Goal: Task Accomplishment & Management: Complete application form

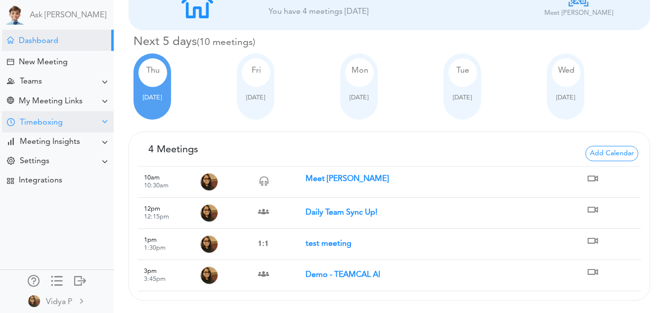
scroll to position [35, 0]
click at [211, 94] on div "[DATE]" at bounding box center [184, 86] width 103 height 66
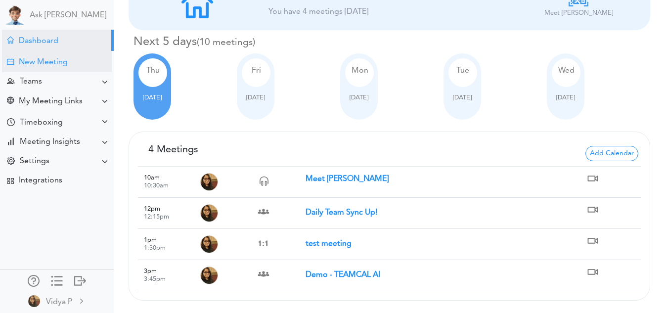
click at [28, 57] on div "New Meeting" at bounding box center [57, 61] width 110 height 21
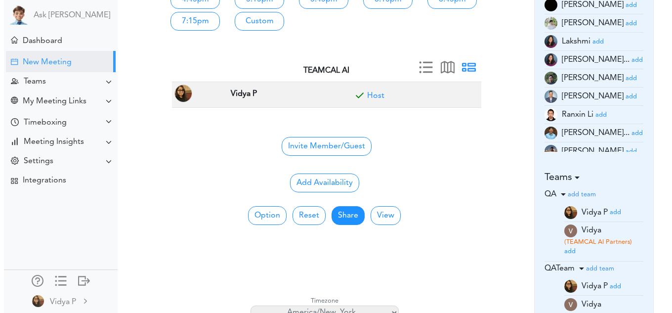
scroll to position [215, 0]
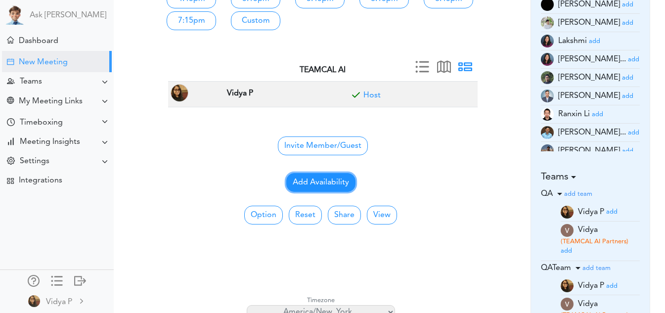
click at [340, 179] on button "Add Availability" at bounding box center [320, 182] width 69 height 19
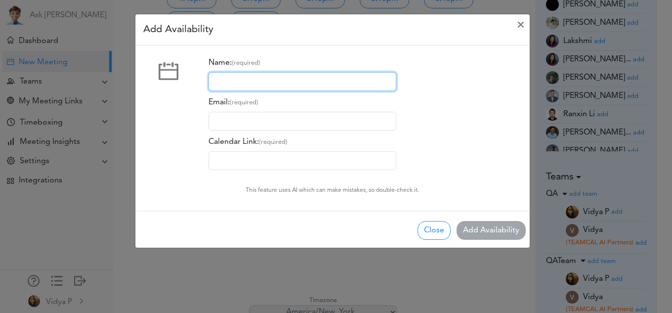
click at [284, 81] on input "Name: (required)" at bounding box center [303, 81] width 188 height 19
type input "sam"
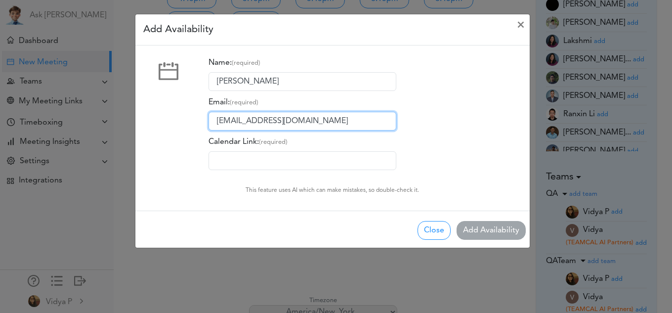
type input "pamidividya@gmail.com"
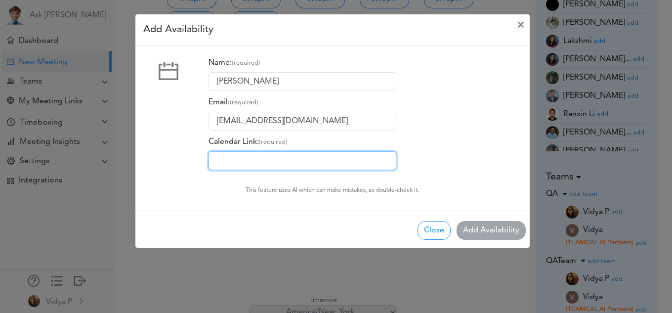
click at [260, 157] on input "Calendar Link: (required)" at bounding box center [303, 160] width 188 height 19
paste input "https://id.teamcal.ai/i/teamcaladi-onmicrosoft/meet-vidya"
type input "https://id.teamcal.ai/i/teamcaladi-onmicrosoft/meet-vidya"
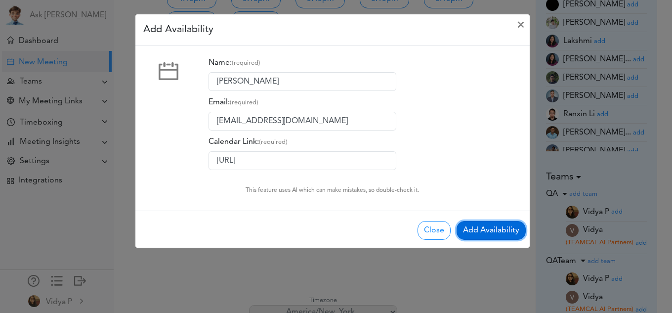
scroll to position [0, 0]
click at [471, 226] on button "Add Availability" at bounding box center [491, 230] width 69 height 19
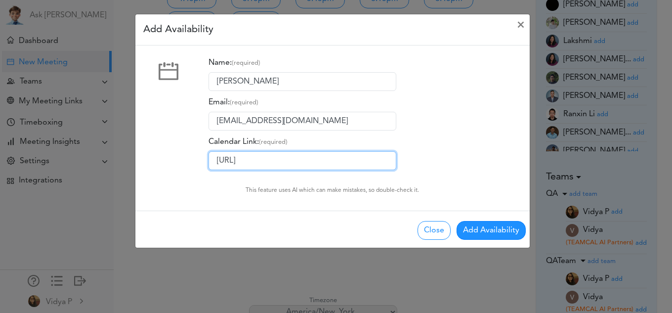
click at [354, 159] on input "https://id.teamcal.ai/i/teamcaladi-onmicrosoft/meet-vidya" at bounding box center [303, 160] width 188 height 19
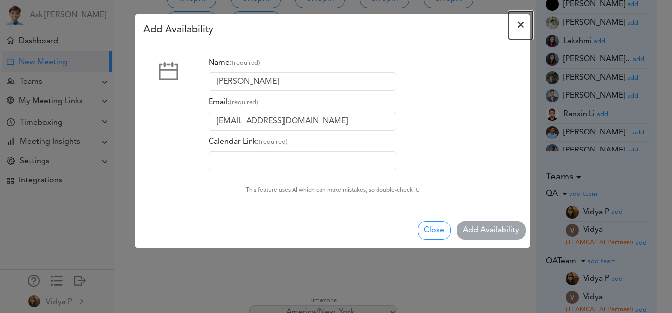
click at [522, 22] on span "×" at bounding box center [521, 25] width 8 height 12
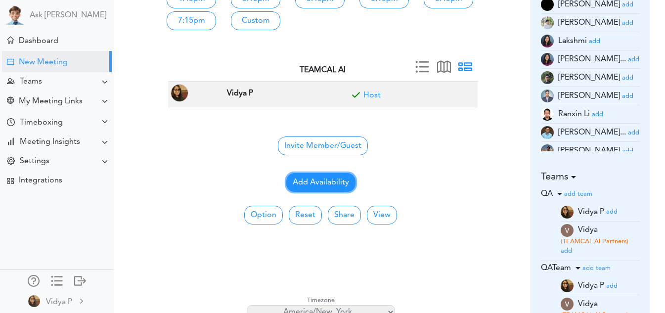
click at [334, 187] on button "Add Availability" at bounding box center [320, 182] width 69 height 19
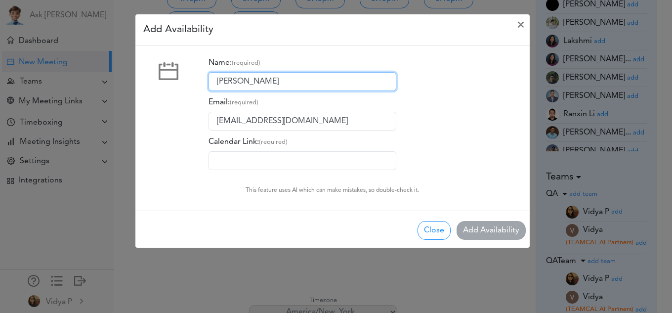
click at [272, 82] on input "[PERSON_NAME]" at bounding box center [303, 81] width 188 height 19
type input "[PERSON_NAME]"
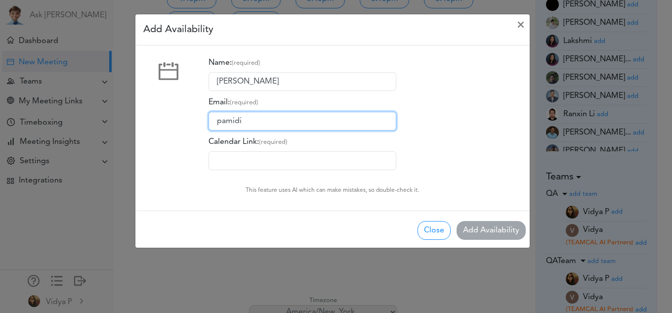
type input "[EMAIL_ADDRESS][DOMAIN_NAME]"
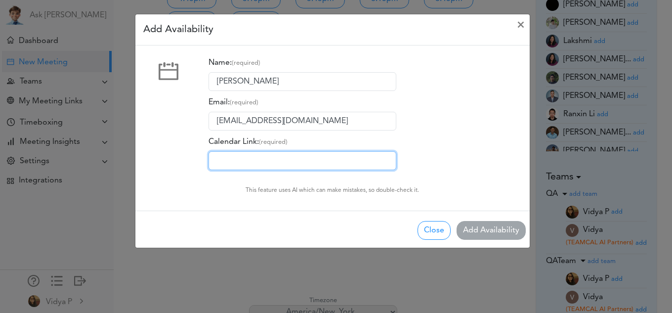
click at [280, 158] on input "Calendar Link: (required)" at bounding box center [303, 160] width 188 height 19
click at [297, 161] on input "Calendar Link: (required)" at bounding box center [303, 160] width 188 height 19
paste input "https://id.teamcal.ai/t/teamcaladi-onmicrosoft/QATeam"
type input "https://id.teamcal.ai/t/teamcaladi-onmicrosoft/QATeam"
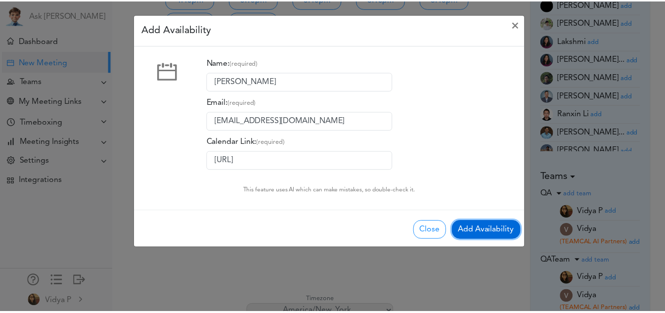
scroll to position [0, 0]
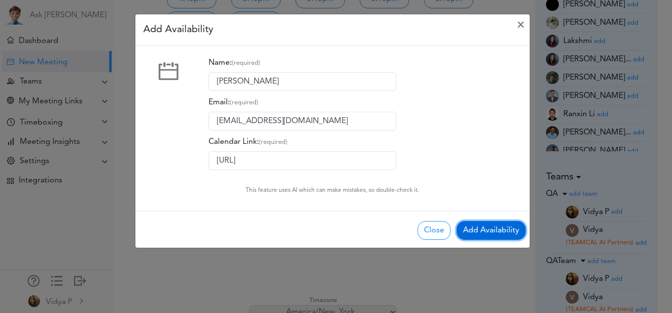
click at [486, 231] on button "Add Availability" at bounding box center [491, 230] width 69 height 19
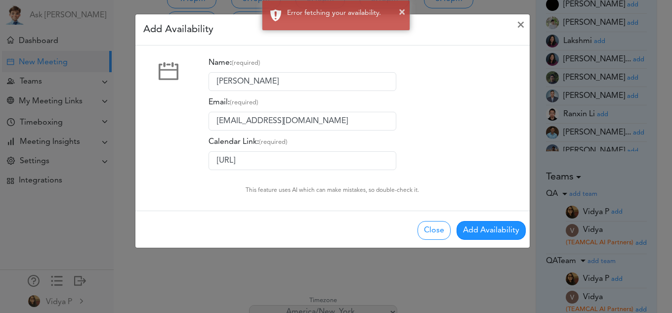
click at [516, 24] on div "× Error fetching your availability." at bounding box center [336, 15] width 672 height 31
click at [519, 24] on div "× Error fetching your availability." at bounding box center [336, 15] width 672 height 31
click at [430, 225] on button "Close" at bounding box center [434, 230] width 33 height 19
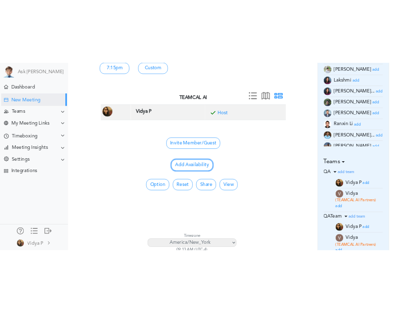
scroll to position [227, 0]
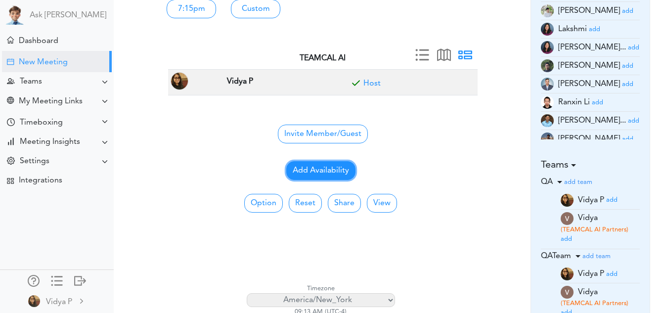
click at [320, 173] on button "Add Availability" at bounding box center [320, 170] width 69 height 19
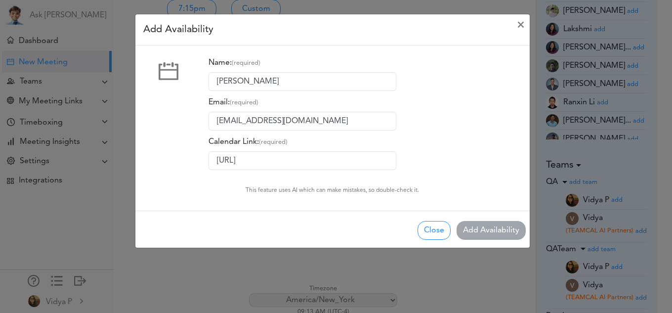
drag, startPoint x: 272, startPoint y: 71, endPoint x: 267, endPoint y: 79, distance: 9.7
click at [267, 79] on div "Name: (required) sam Email: (required) pamidividya@gmail.com Calendar Link: (re…" at bounding box center [311, 111] width 204 height 117
click at [267, 79] on input "[PERSON_NAME]" at bounding box center [303, 81] width 188 height 19
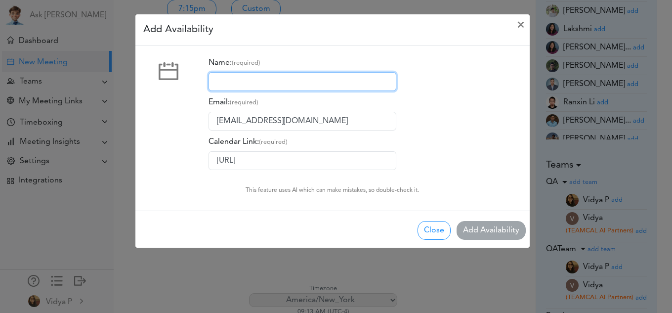
type input "[PERSON_NAME]"
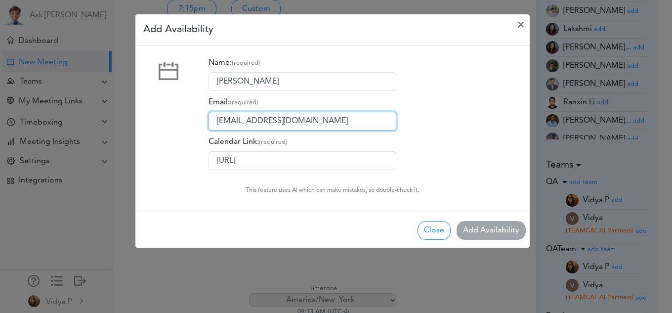
click at [270, 120] on input "[EMAIL_ADDRESS][DOMAIN_NAME]" at bounding box center [303, 121] width 188 height 19
type input "[EMAIL_ADDRESS][DOMAIN_NAME]"
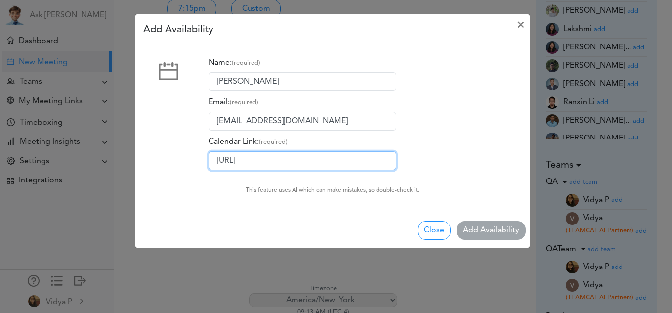
click at [266, 159] on input "https://id.teamcal.ai/t/teamcaladi-onmicrosoft/QATeam" at bounding box center [303, 160] width 188 height 19
paste input "[URL][DOMAIN_NAME]"
type input "[URL][DOMAIN_NAME]"
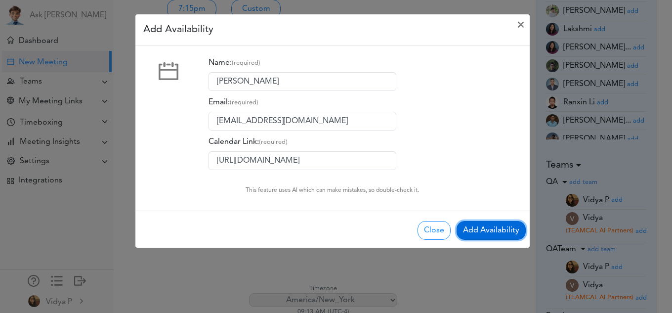
click at [462, 223] on button "Add Availability" at bounding box center [491, 230] width 69 height 19
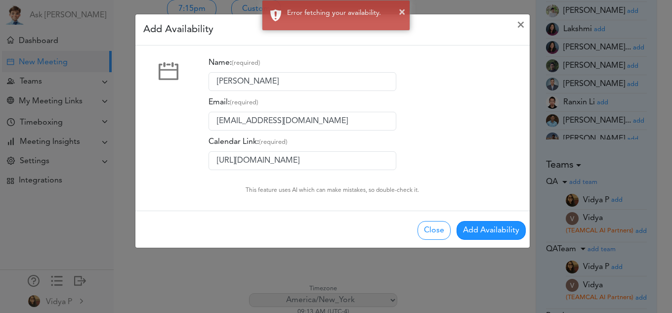
click at [521, 24] on div "× Error fetching your availability." at bounding box center [336, 15] width 672 height 31
click at [430, 232] on button "Close" at bounding box center [434, 230] width 33 height 19
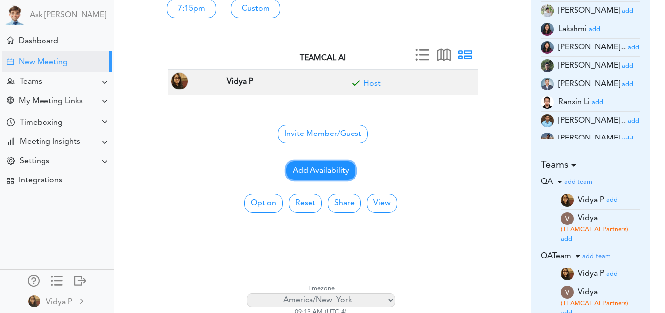
click at [311, 175] on button "Add Availability" at bounding box center [320, 170] width 69 height 19
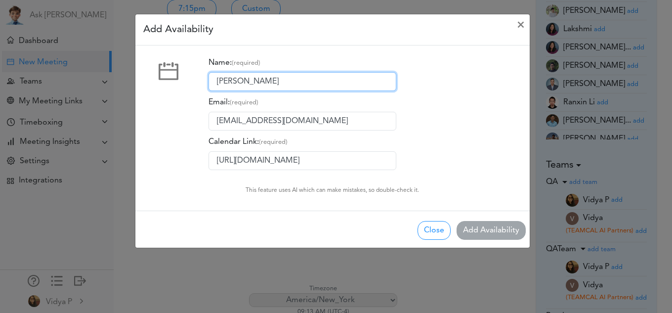
click at [315, 80] on input "[PERSON_NAME]" at bounding box center [303, 81] width 188 height 19
type input "[PERSON_NAME]"
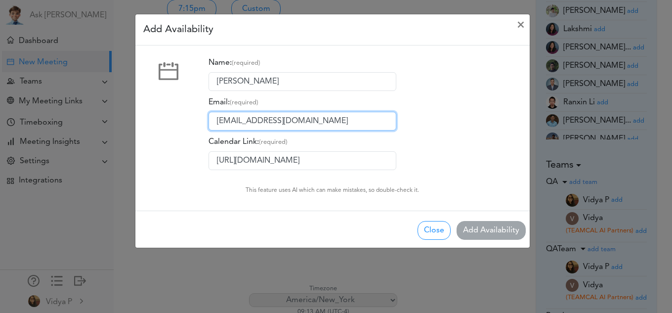
click at [286, 129] on input "[EMAIL_ADDRESS][DOMAIN_NAME]" at bounding box center [303, 121] width 188 height 19
type input "[EMAIL_ADDRESS][DOMAIN_NAME]"
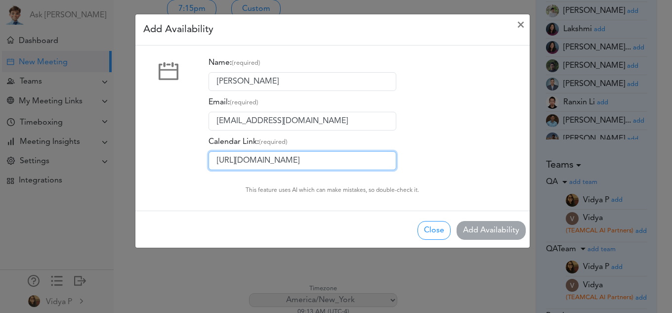
click at [271, 161] on input "[URL][DOMAIN_NAME]" at bounding box center [303, 160] width 188 height 19
paste input "[URL][DOMAIN_NAME]"
type input "[URL][DOMAIN_NAME]"
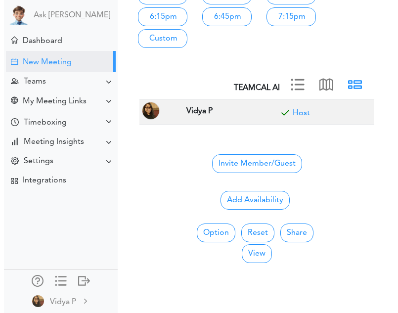
scroll to position [242, 0]
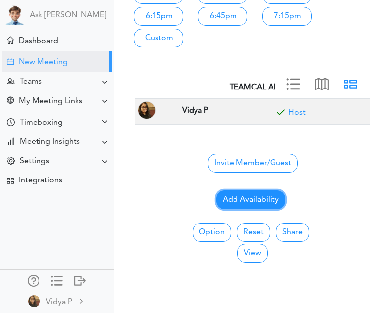
click at [240, 194] on button "Add Availability" at bounding box center [250, 199] width 69 height 19
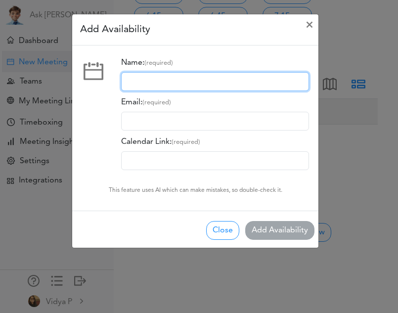
click at [196, 87] on input "Name: (required)" at bounding box center [215, 81] width 188 height 19
type input "[PERSON_NAME]"
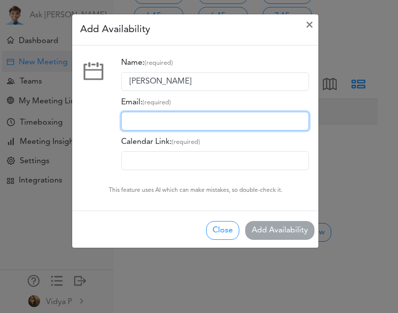
click at [179, 117] on input "Email: (required)" at bounding box center [215, 121] width 188 height 19
type input "[EMAIL_ADDRESS][DOMAIN_NAME]"
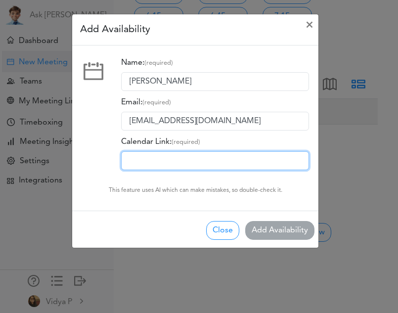
click at [188, 158] on input "Calendar Link: (required)" at bounding box center [215, 160] width 188 height 19
paste input "[URL][DOMAIN_NAME]"
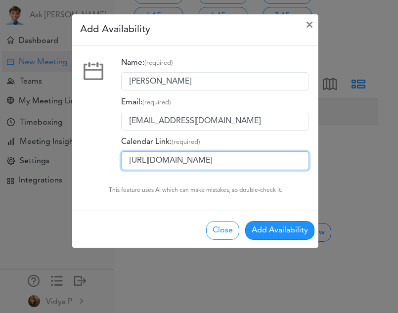
type input "[URL][DOMAIN_NAME]"
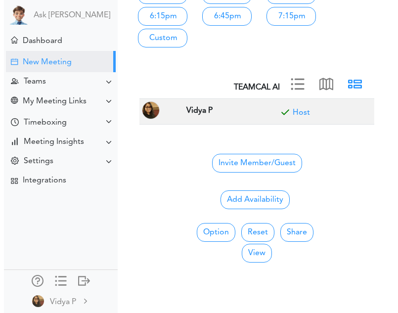
scroll to position [242, 0]
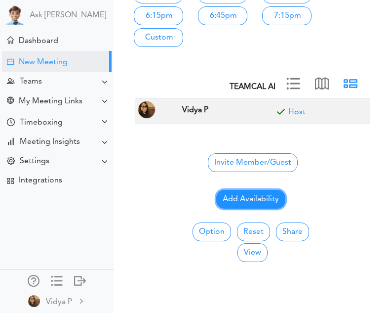
click at [259, 196] on button "Add Availability" at bounding box center [250, 199] width 69 height 19
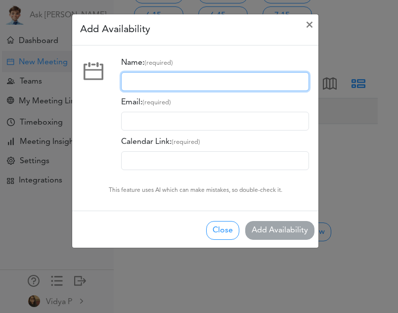
click at [210, 75] on input "Name: (required)" at bounding box center [215, 81] width 188 height 19
type input "sam"
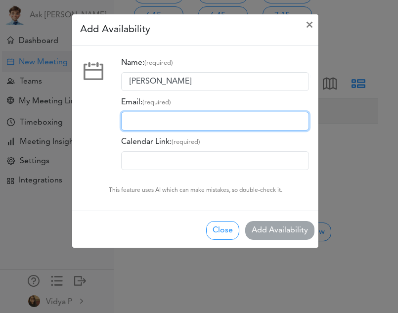
click at [168, 124] on input "Email: (required)" at bounding box center [215, 121] width 188 height 19
type input "pamidividya@gmail.com"
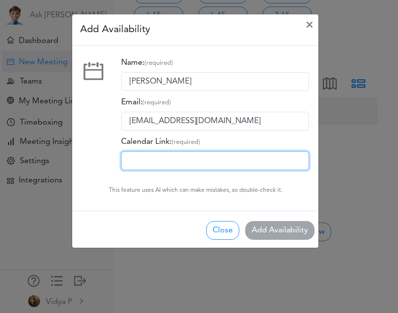
click at [187, 161] on input "Calendar Link: (required)" at bounding box center [215, 160] width 188 height 19
paste input "https://calendly.com/pamidividya/30min"
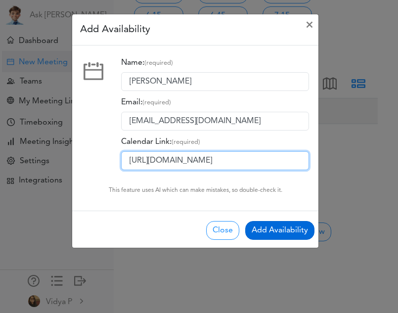
type input "https://calendly.com/pamidividya/30min"
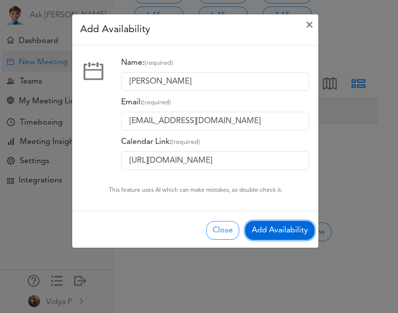
click at [276, 232] on button "Add Availability" at bounding box center [279, 230] width 69 height 19
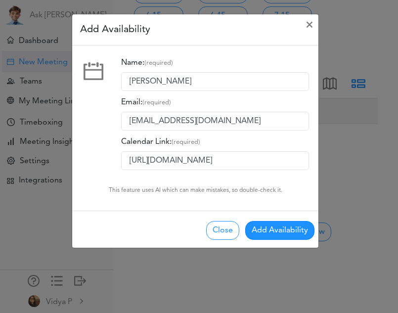
click at [90, 150] on div at bounding box center [93, 119] width 41 height 132
